Goal: Task Accomplishment & Management: Manage account settings

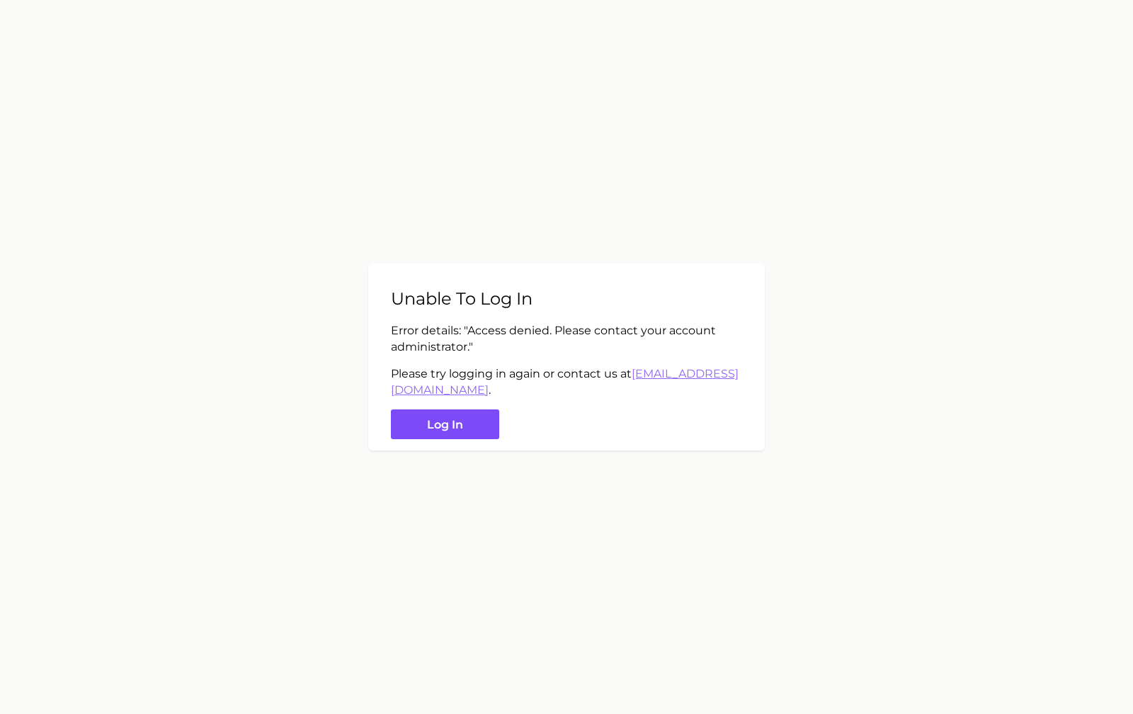
click at [454, 419] on button "Log in" at bounding box center [445, 424] width 108 height 30
click at [456, 425] on button "Log in" at bounding box center [445, 424] width 108 height 30
click at [444, 412] on button "Log in" at bounding box center [445, 424] width 108 height 30
click at [432, 427] on button "Log in" at bounding box center [445, 424] width 108 height 30
